Goal: Book appointment/travel/reservation

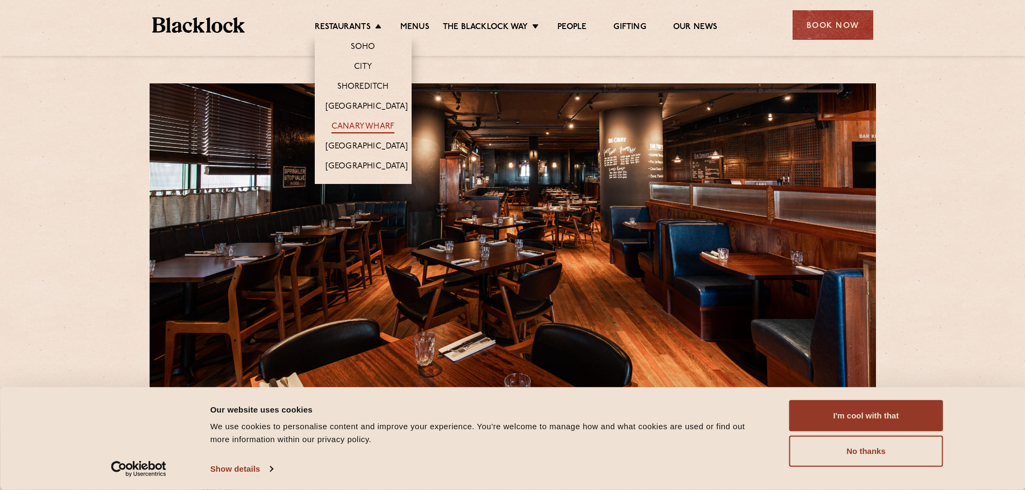
click at [351, 128] on link "Canary Wharf" at bounding box center [362, 128] width 63 height 12
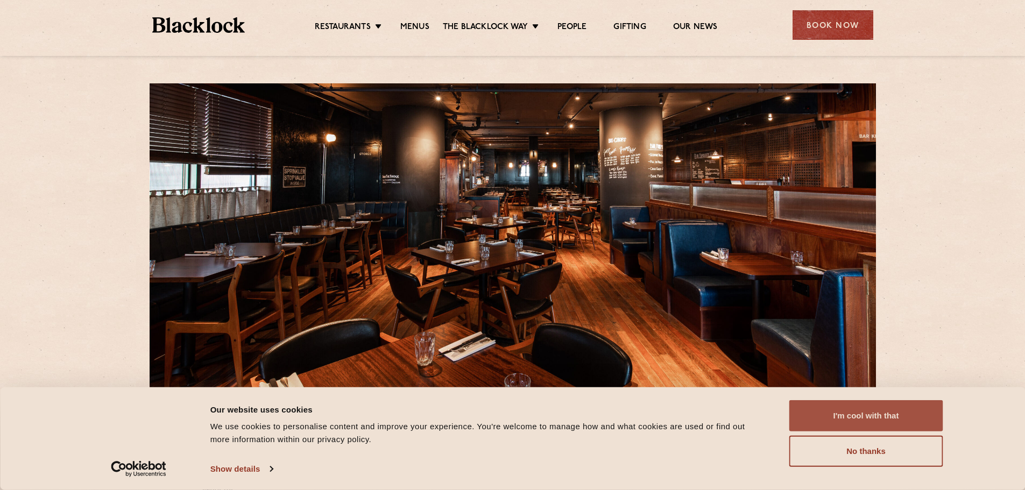
click at [855, 410] on button "I'm cool with that" at bounding box center [866, 415] width 154 height 31
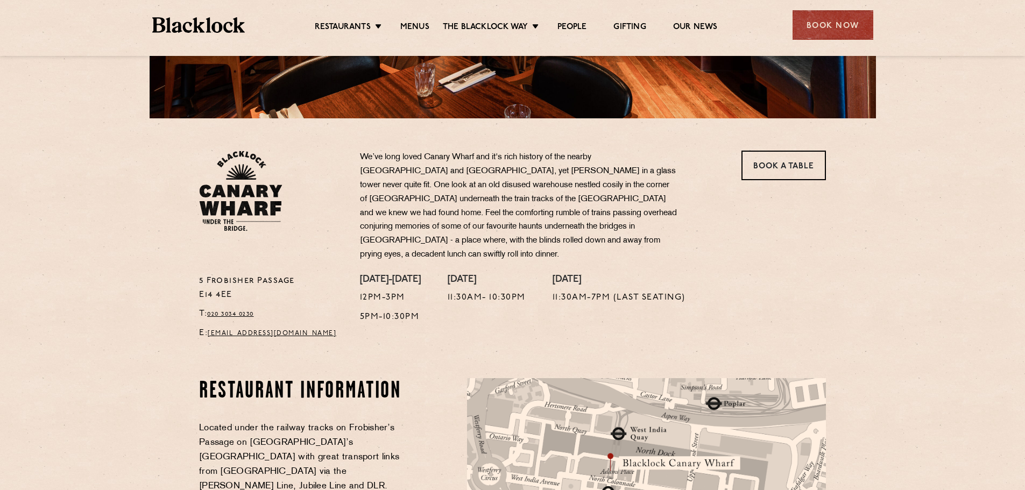
scroll to position [538, 0]
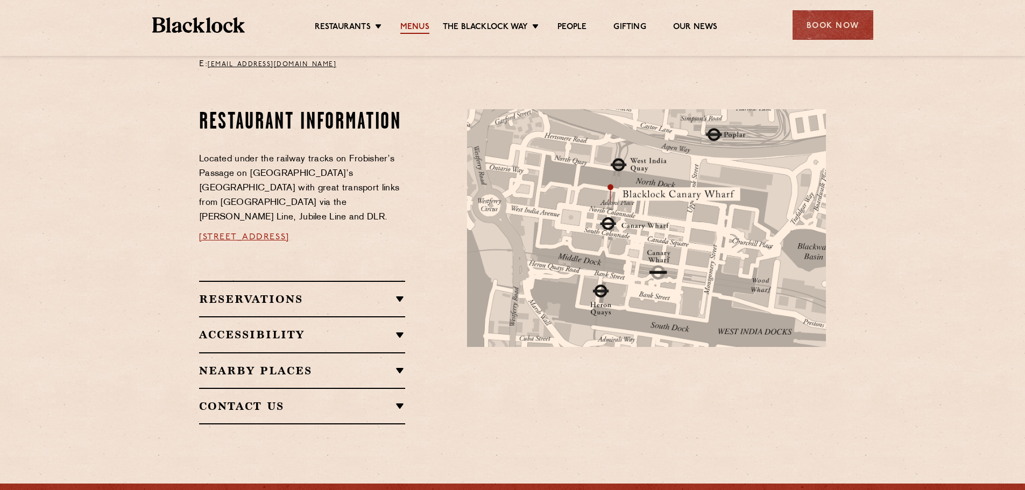
click at [413, 22] on link "Menus" at bounding box center [414, 28] width 29 height 12
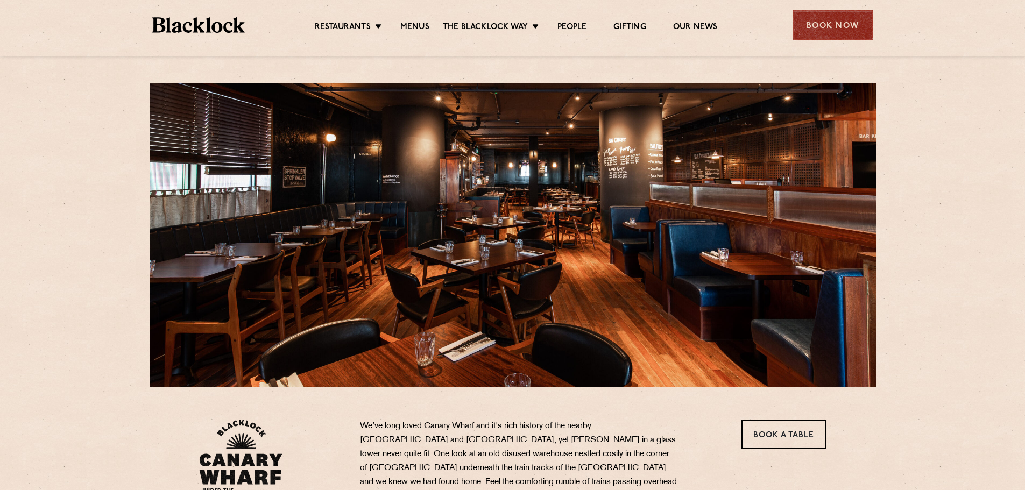
click at [823, 30] on div "Book Now" at bounding box center [833, 25] width 81 height 30
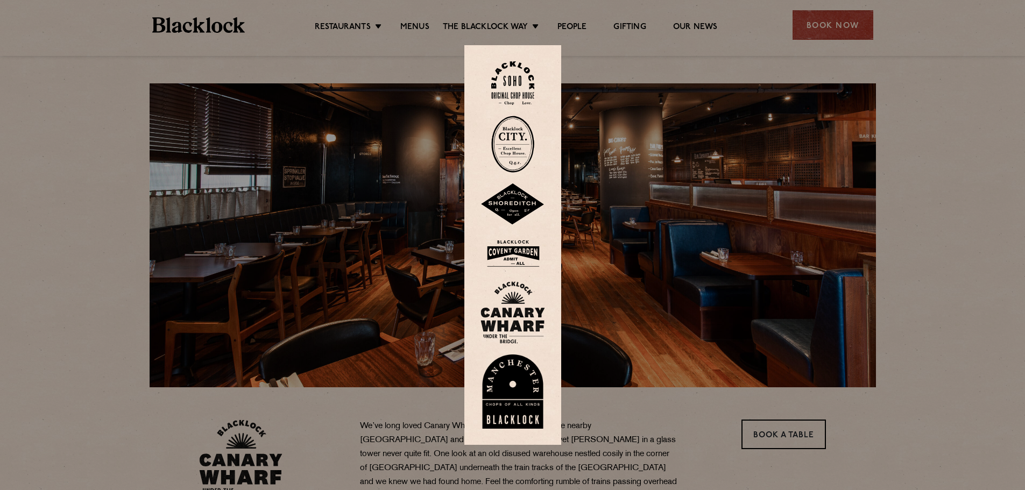
click at [512, 314] on img at bounding box center [512, 312] width 65 height 62
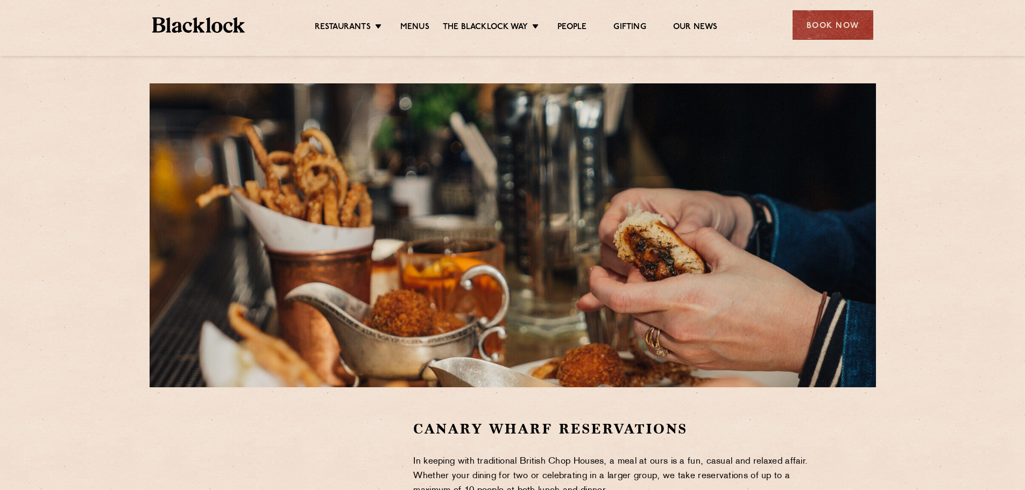
scroll to position [269, 0]
